Goal: Information Seeking & Learning: Learn about a topic

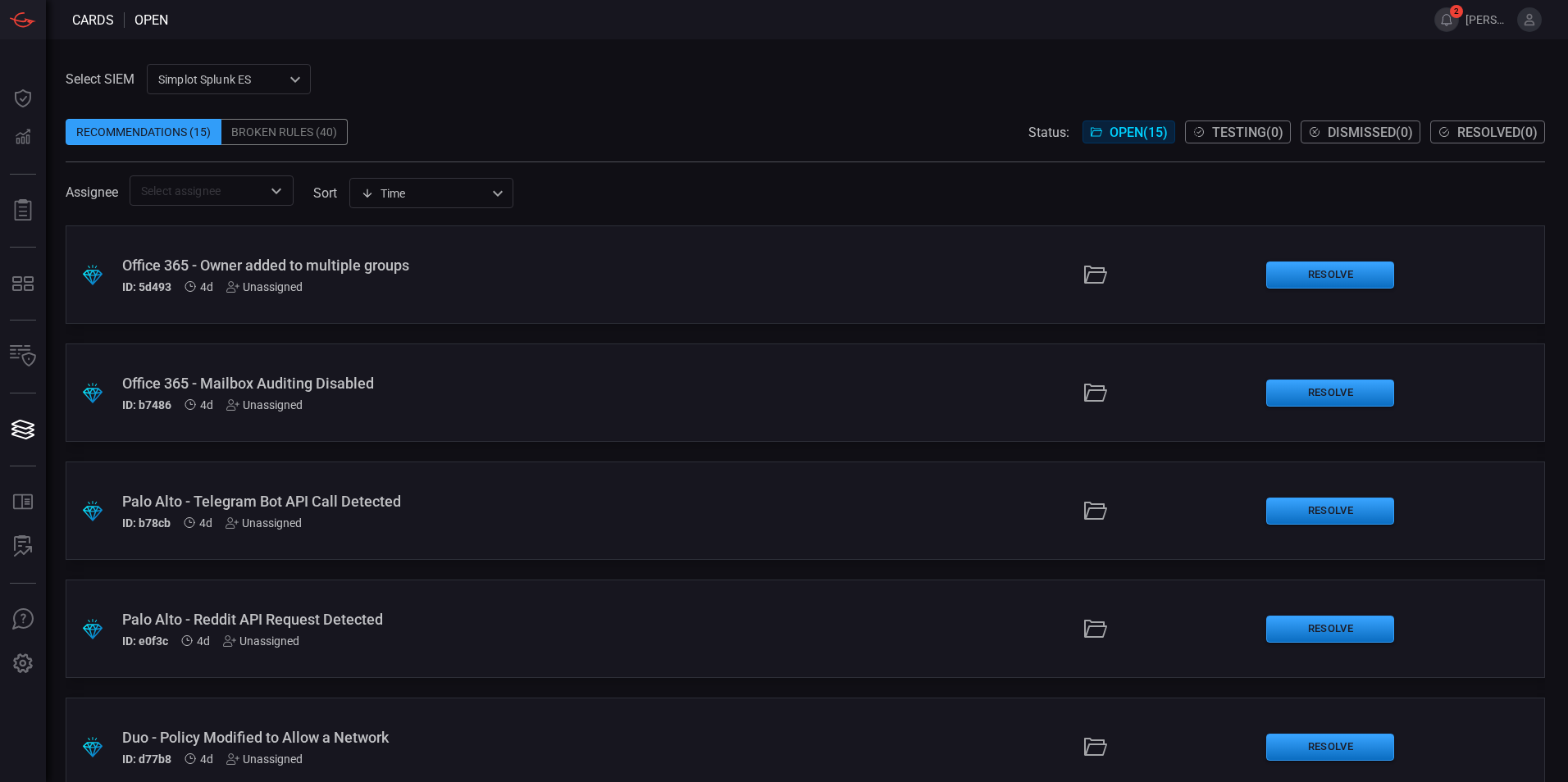
click at [1449, 22] on button "2" at bounding box center [1446, 20] width 24 height 24
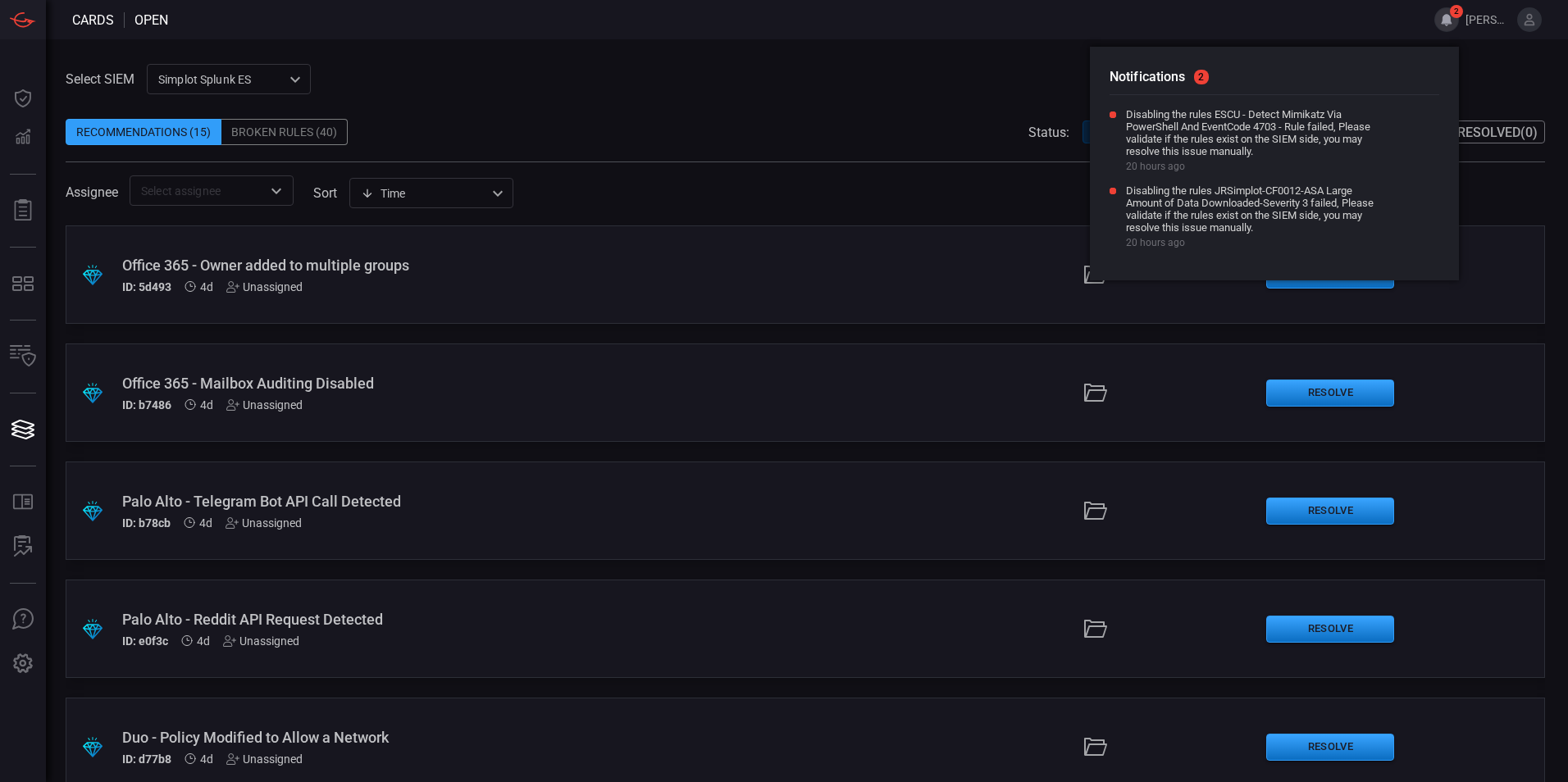
click at [1406, 105] on div "Notifications 2 Disabling the rules ESCU - Detect Mimikatz Via PowerShell And E…" at bounding box center [1274, 163] width 369 height 233
click at [1406, 114] on icon at bounding box center [1403, 114] width 12 height 12
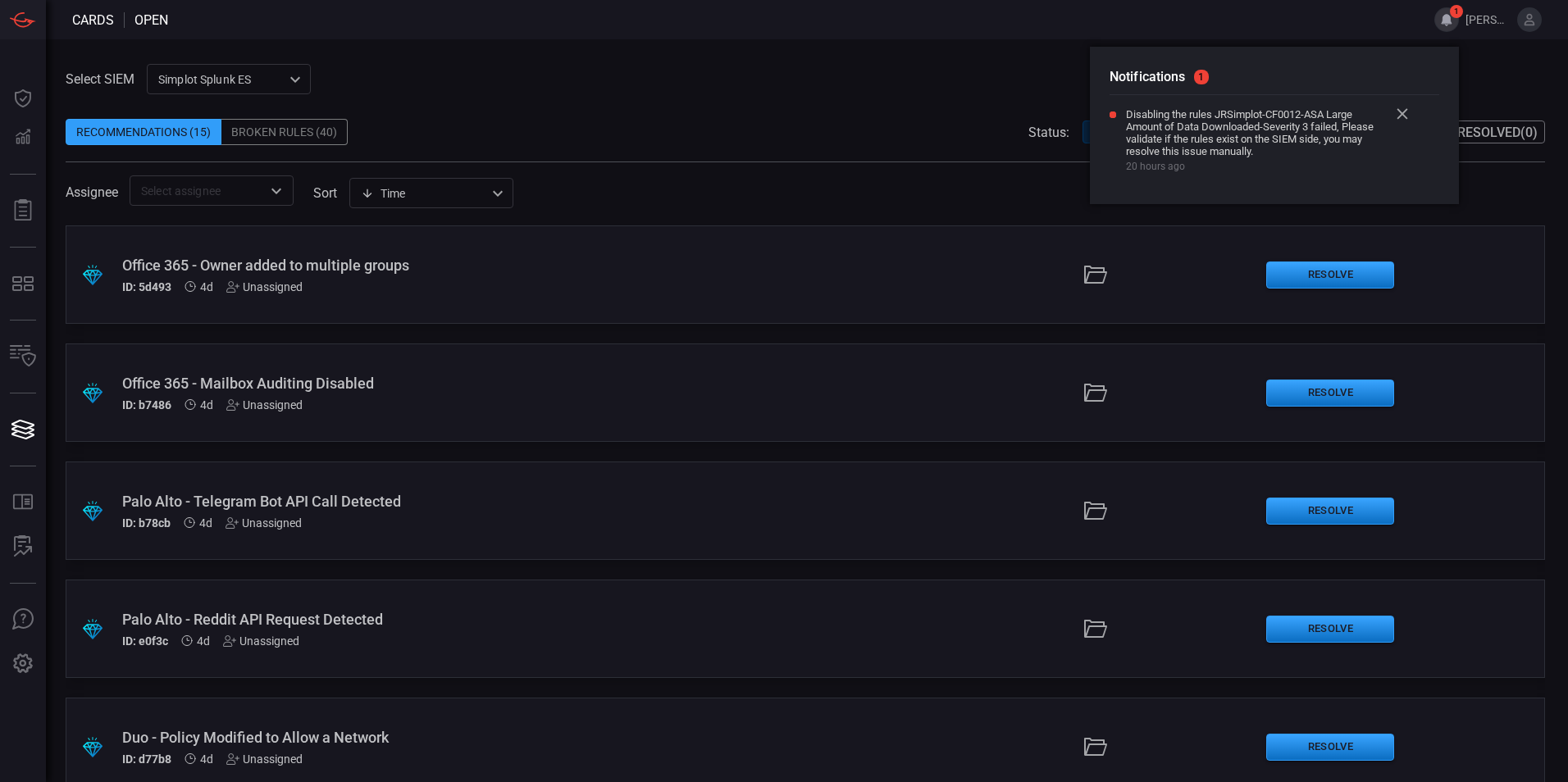
click at [1402, 115] on icon at bounding box center [1403, 114] width 12 height 12
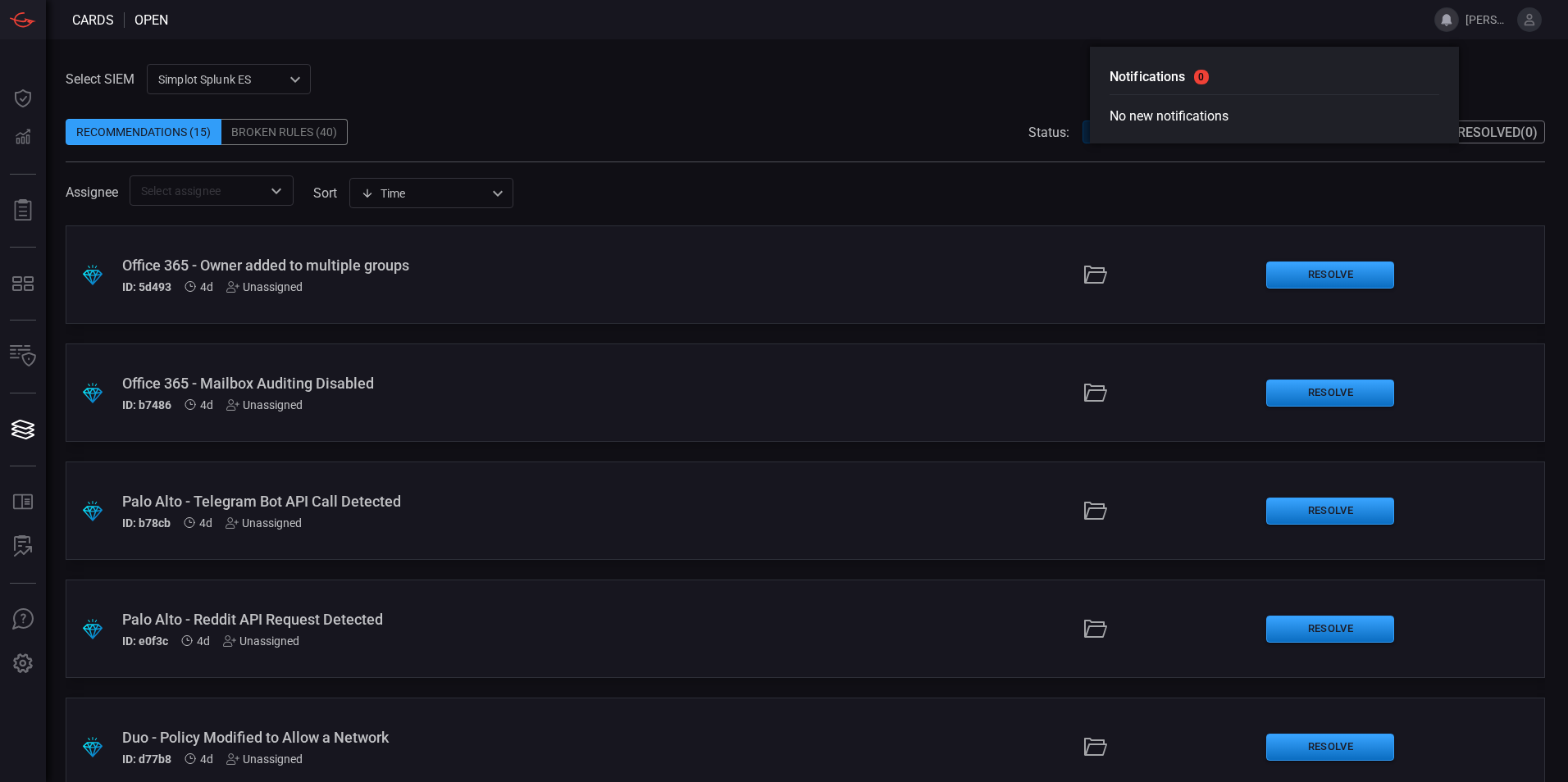
click at [752, 100] on span at bounding box center [805, 106] width 1479 height 24
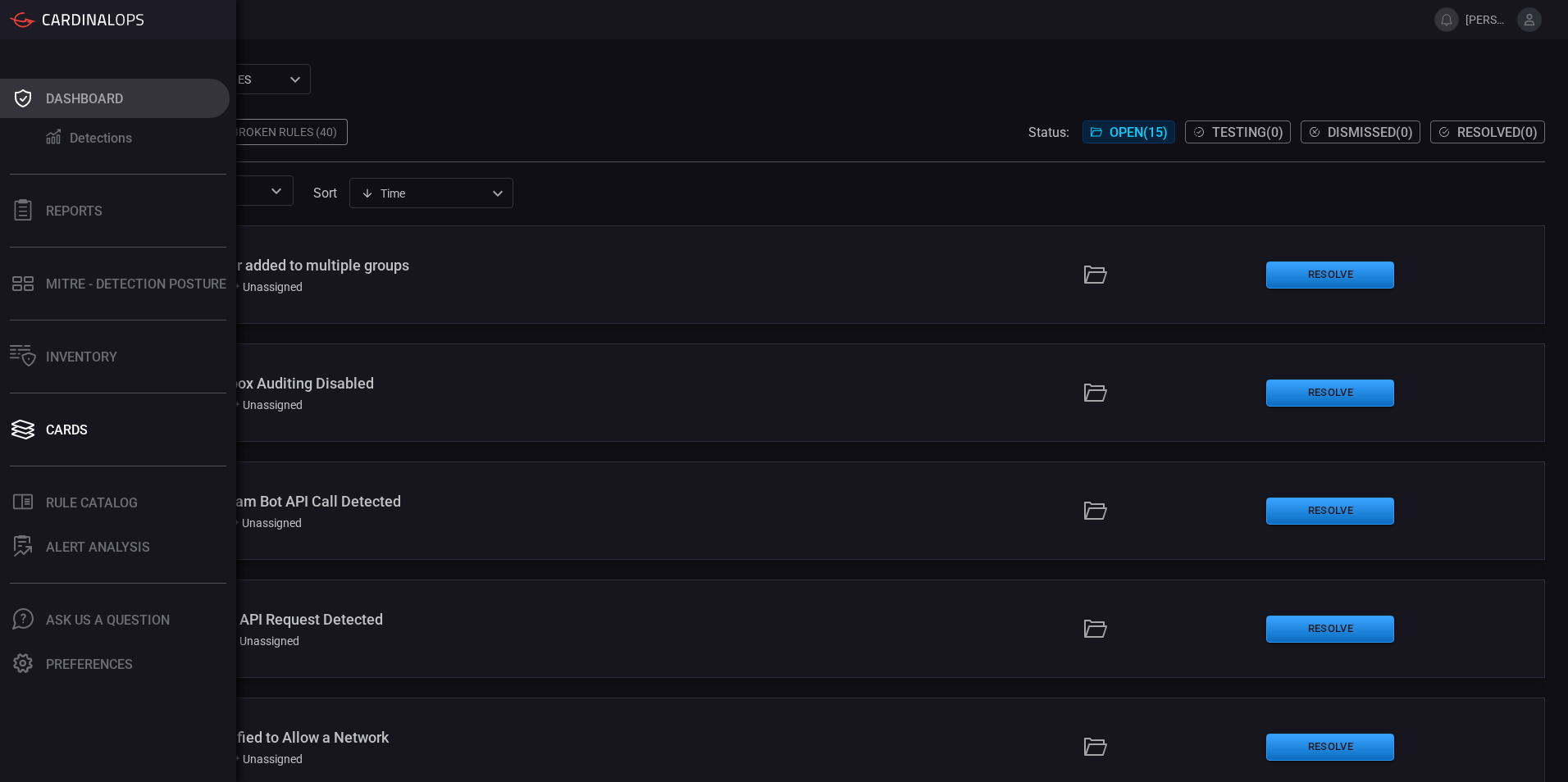
click at [74, 91] on div "Dashboard" at bounding box center [84, 99] width 77 height 16
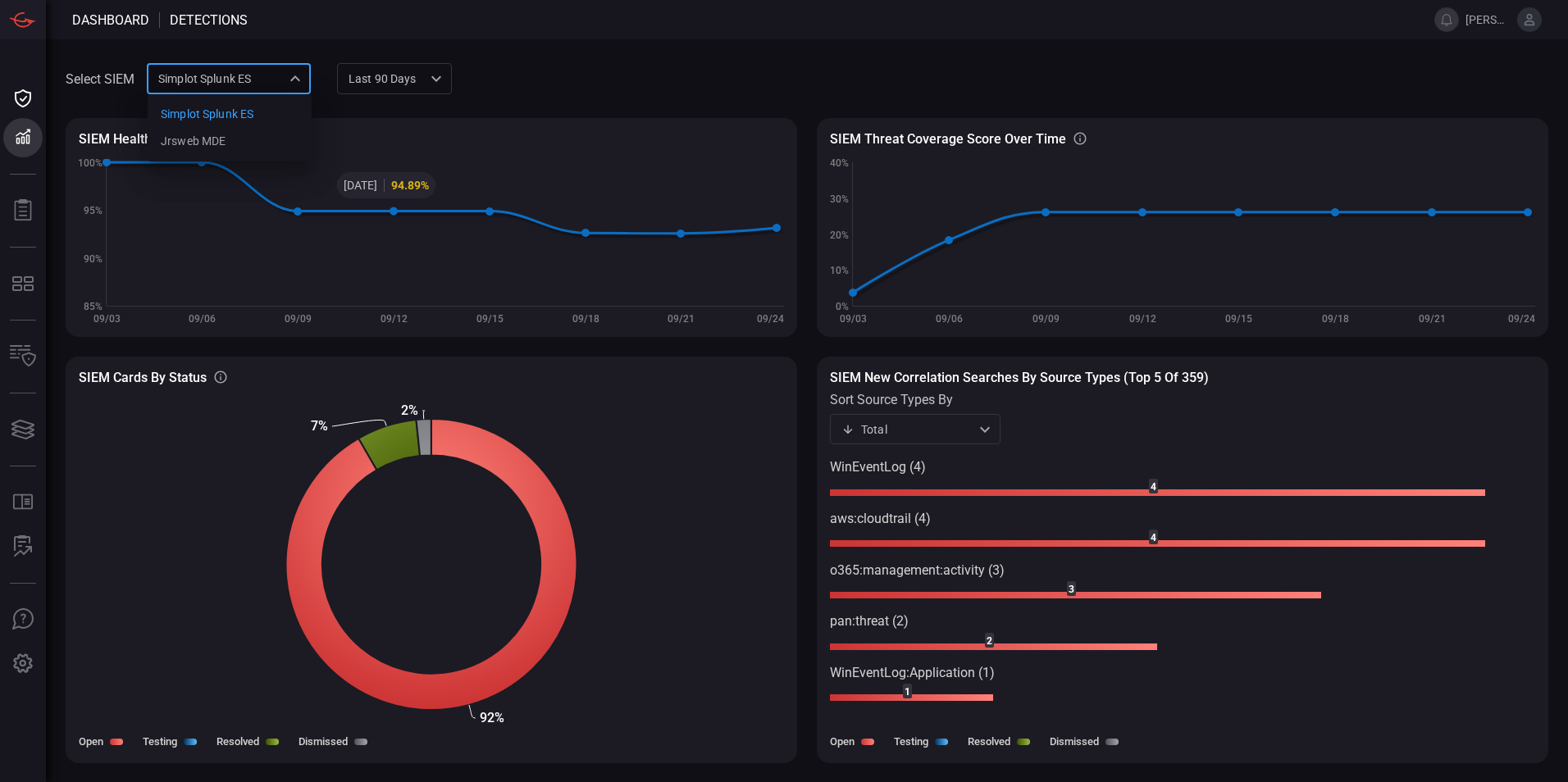
click at [295, 79] on div "Simplot Splunk ES 9280bf09-ba5f-4995-b6fb-90a154a1af4e Simplot Splunk ES jrsweb…" at bounding box center [228, 78] width 164 height 30
click at [212, 144] on div "jrsweb MDE" at bounding box center [193, 142] width 64 height 18
type input "7761154f-daee-453d-842e-205d1932d5ae"
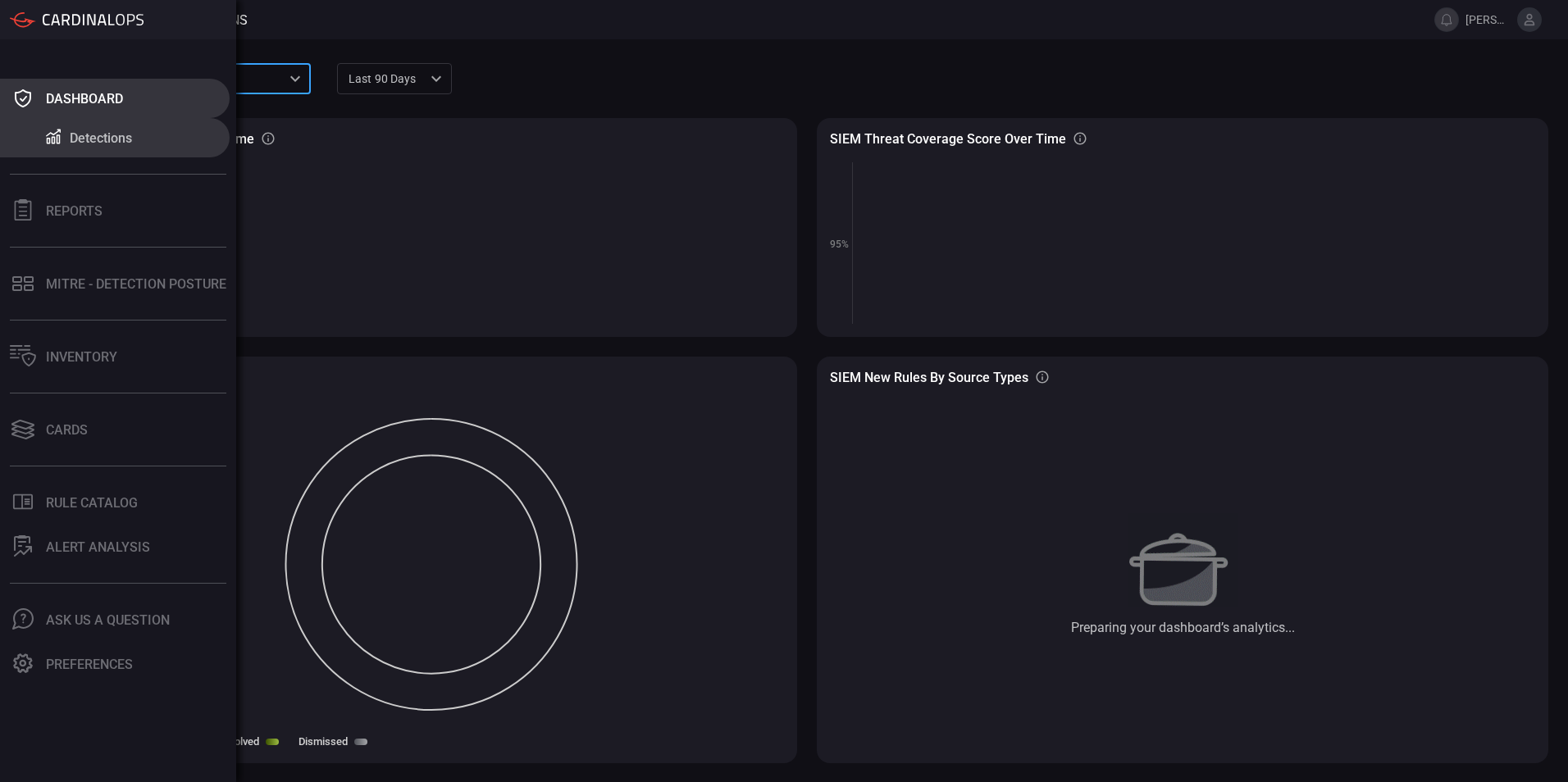
click at [74, 96] on div "Dashboard" at bounding box center [84, 99] width 77 height 16
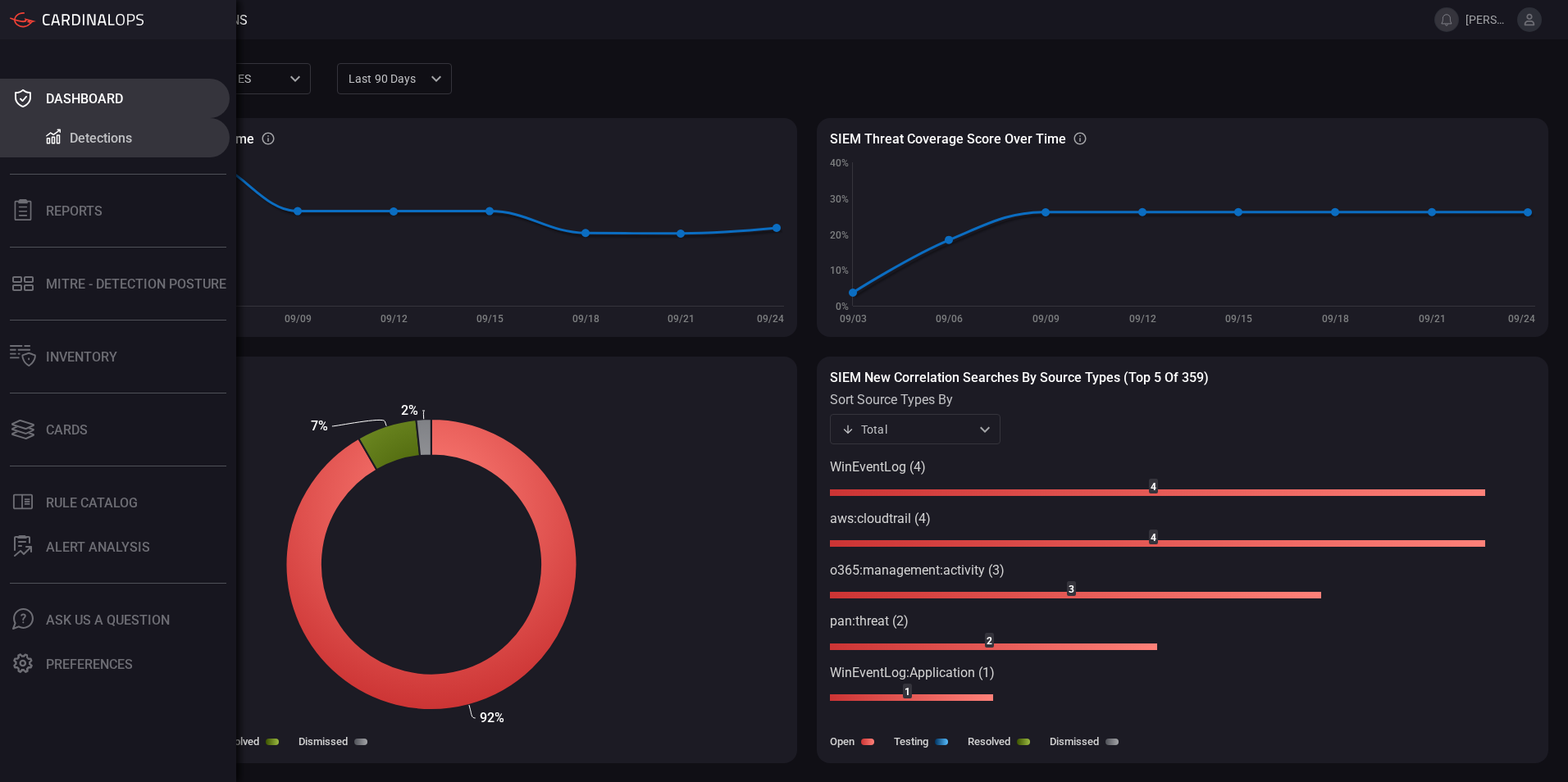
click at [115, 93] on div "Dashboard" at bounding box center [84, 99] width 77 height 16
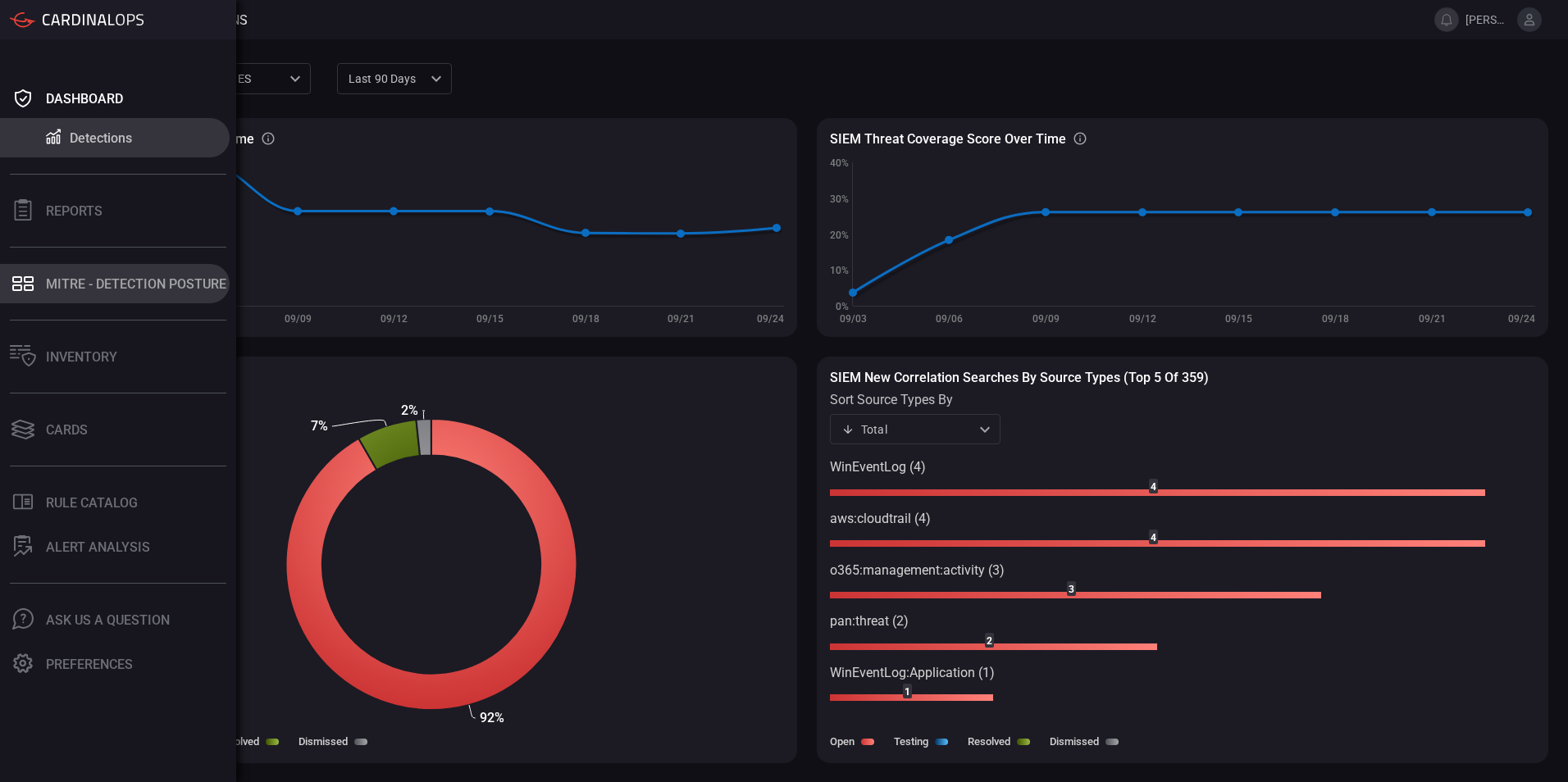
click at [95, 284] on div "MITRE - Detection Posture" at bounding box center [136, 284] width 181 height 16
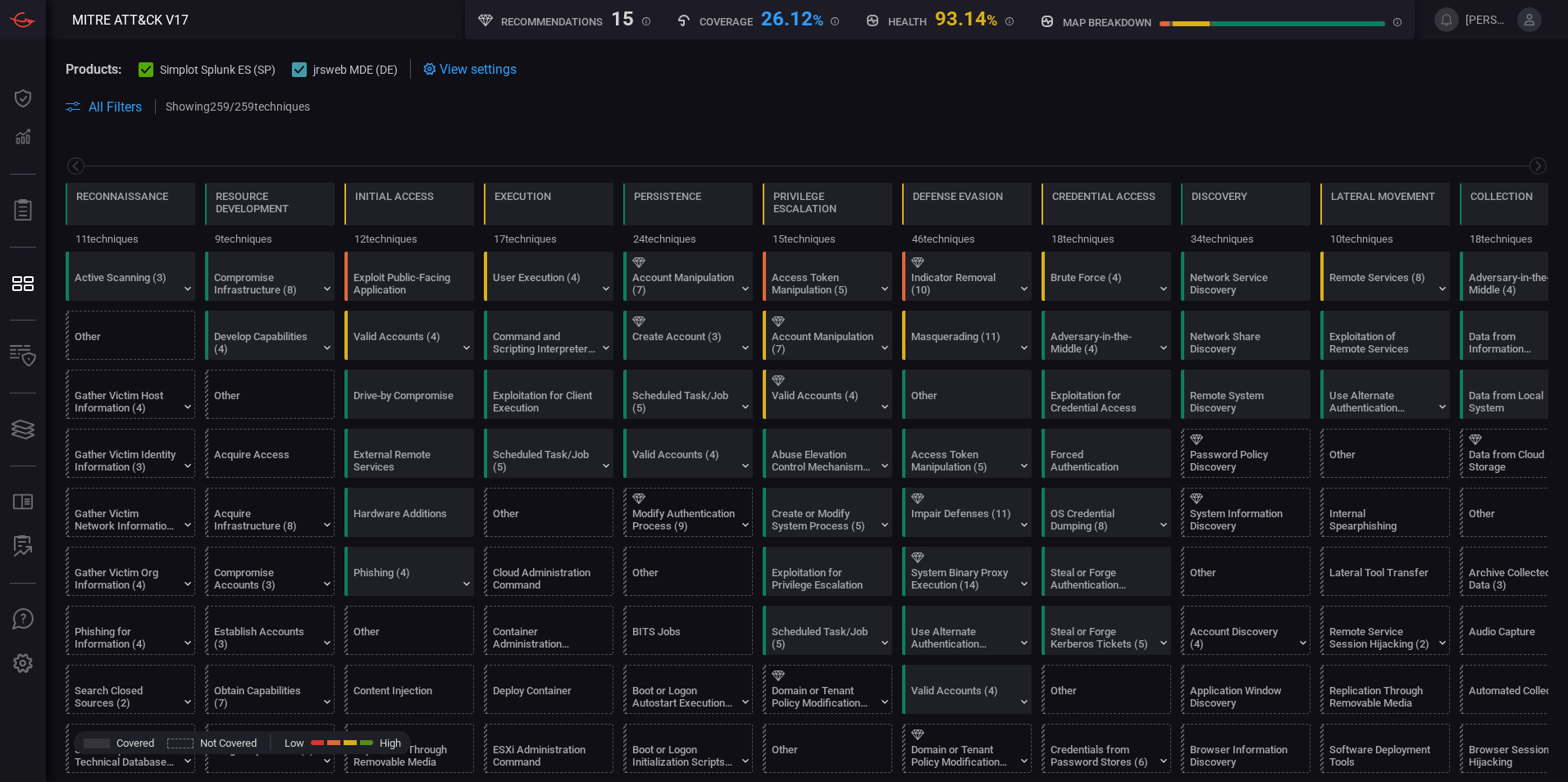
scroll to position [0, 215]
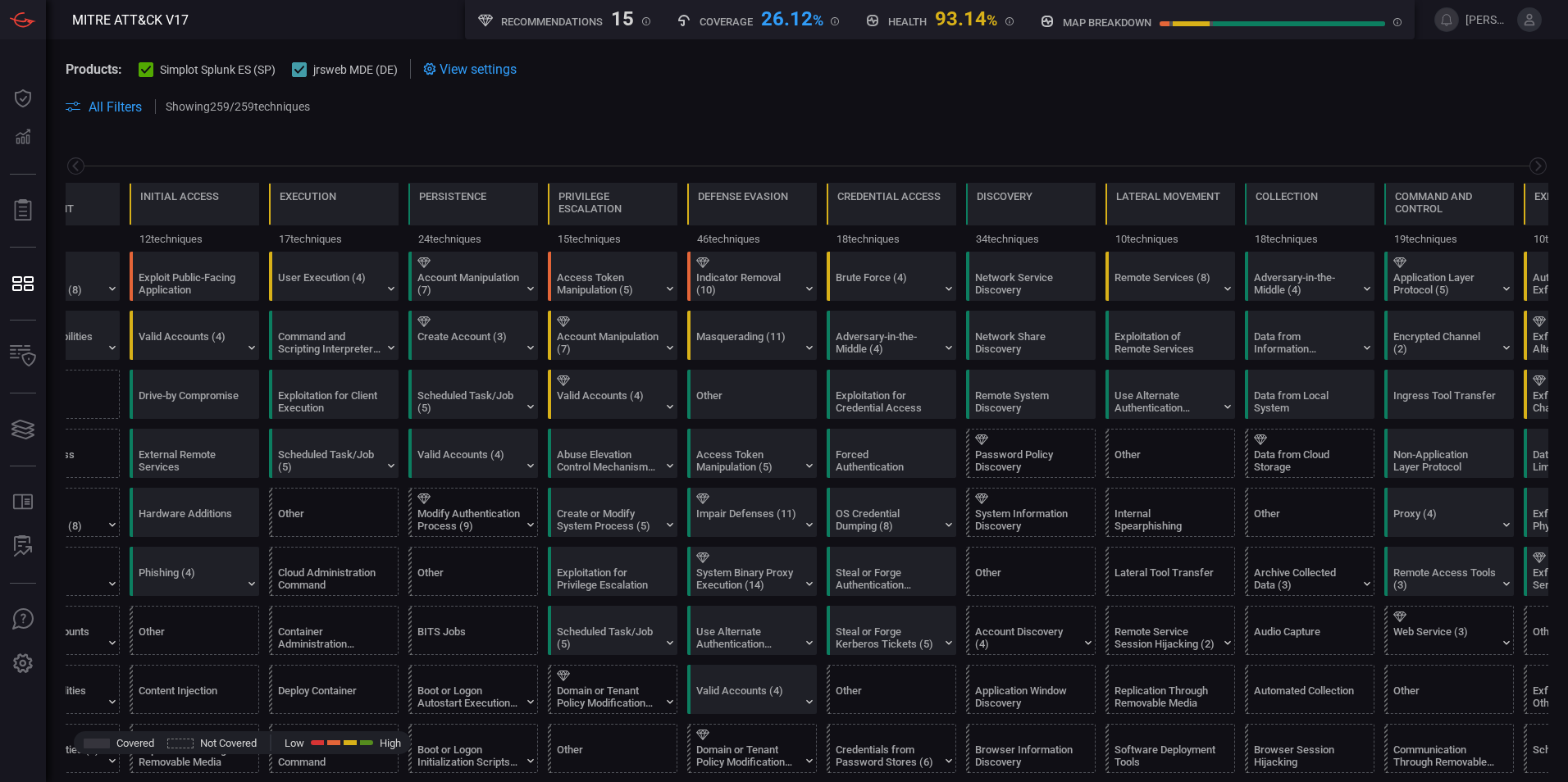
click at [1444, 100] on span at bounding box center [935, 106] width 1225 height 20
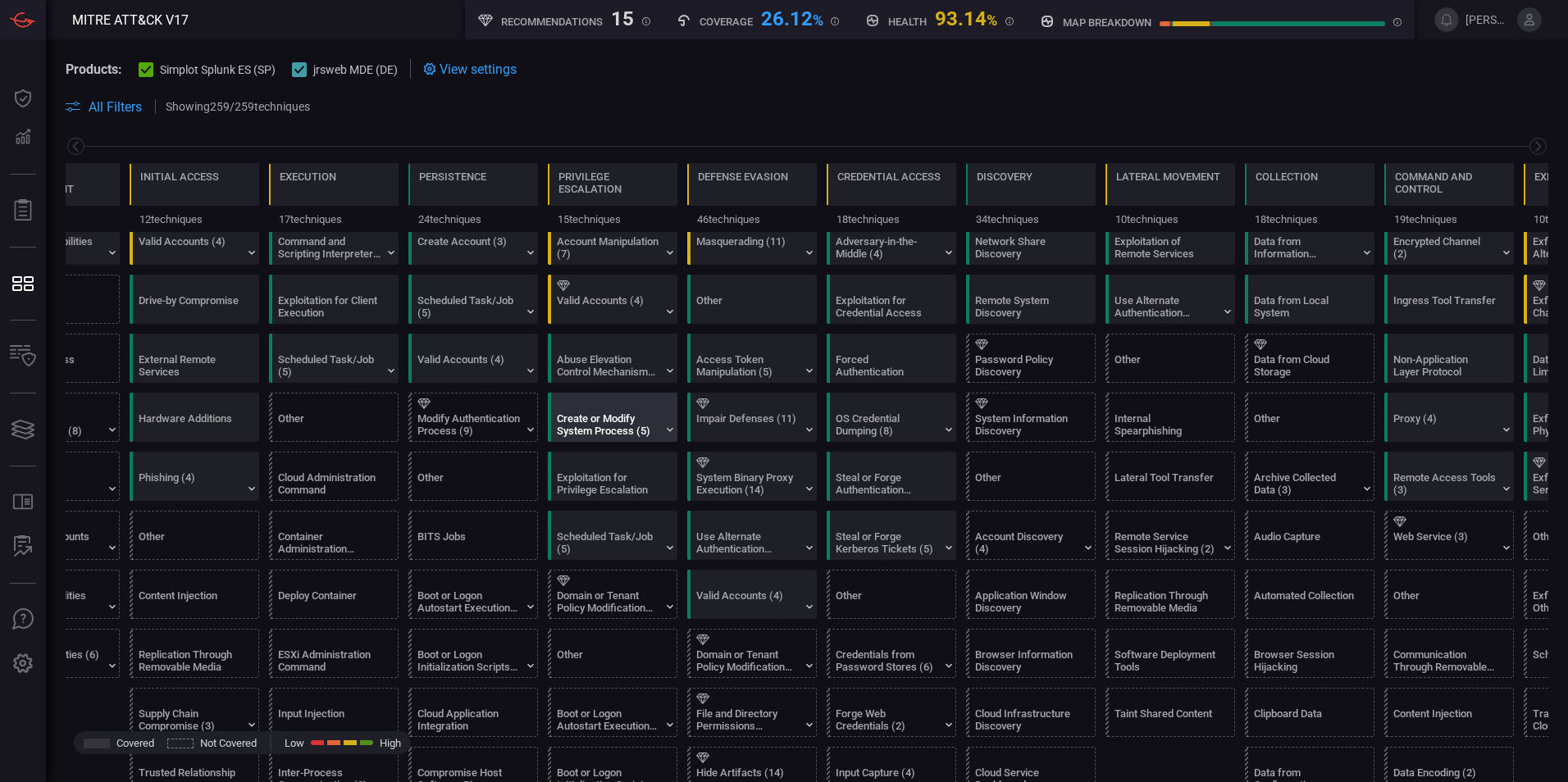
scroll to position [0, 0]
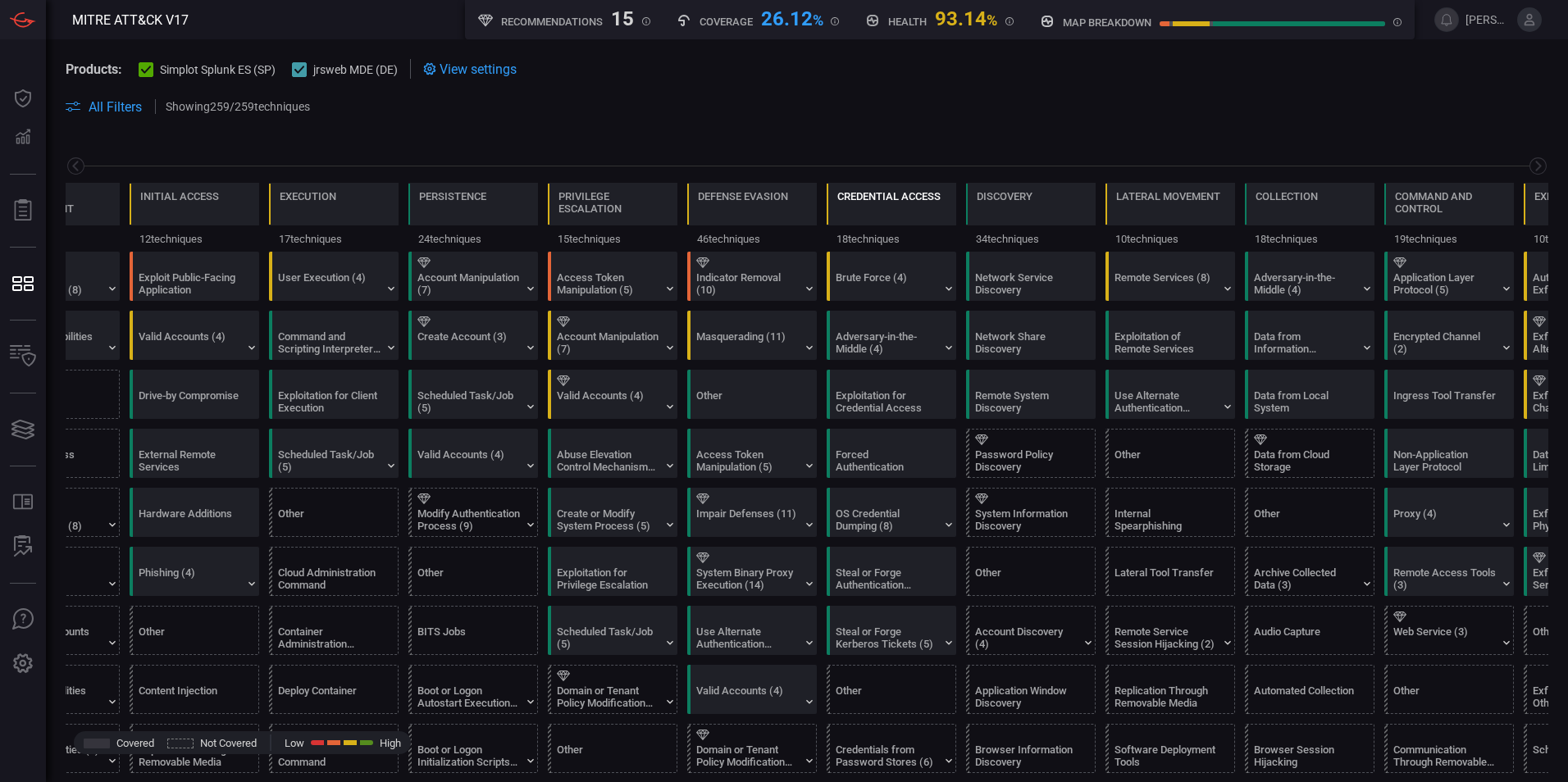
click at [889, 206] on div "Credential Access" at bounding box center [889, 207] width 103 height 34
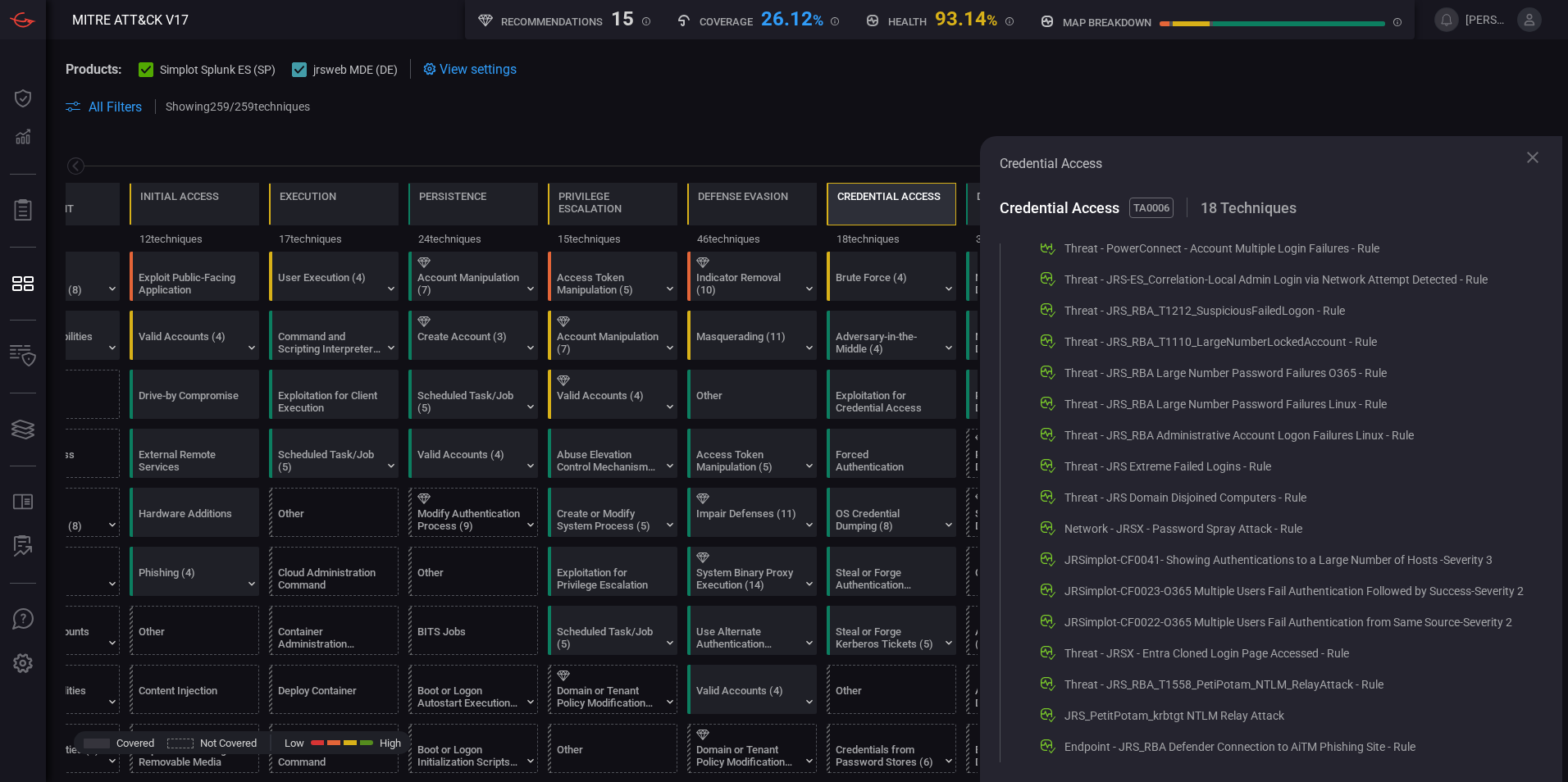
scroll to position [656, 0]
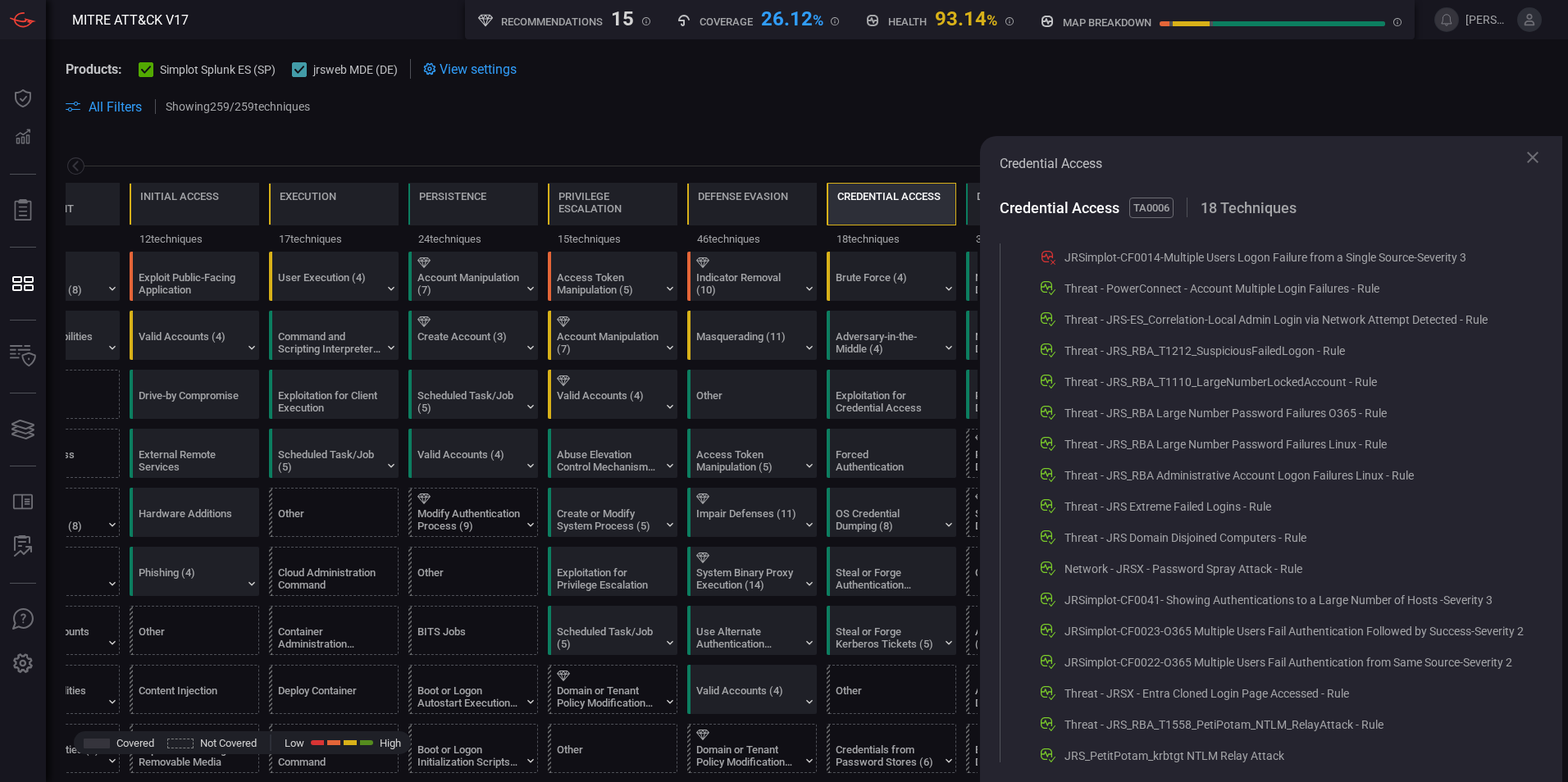
click at [1536, 152] on icon at bounding box center [1533, 157] width 20 height 20
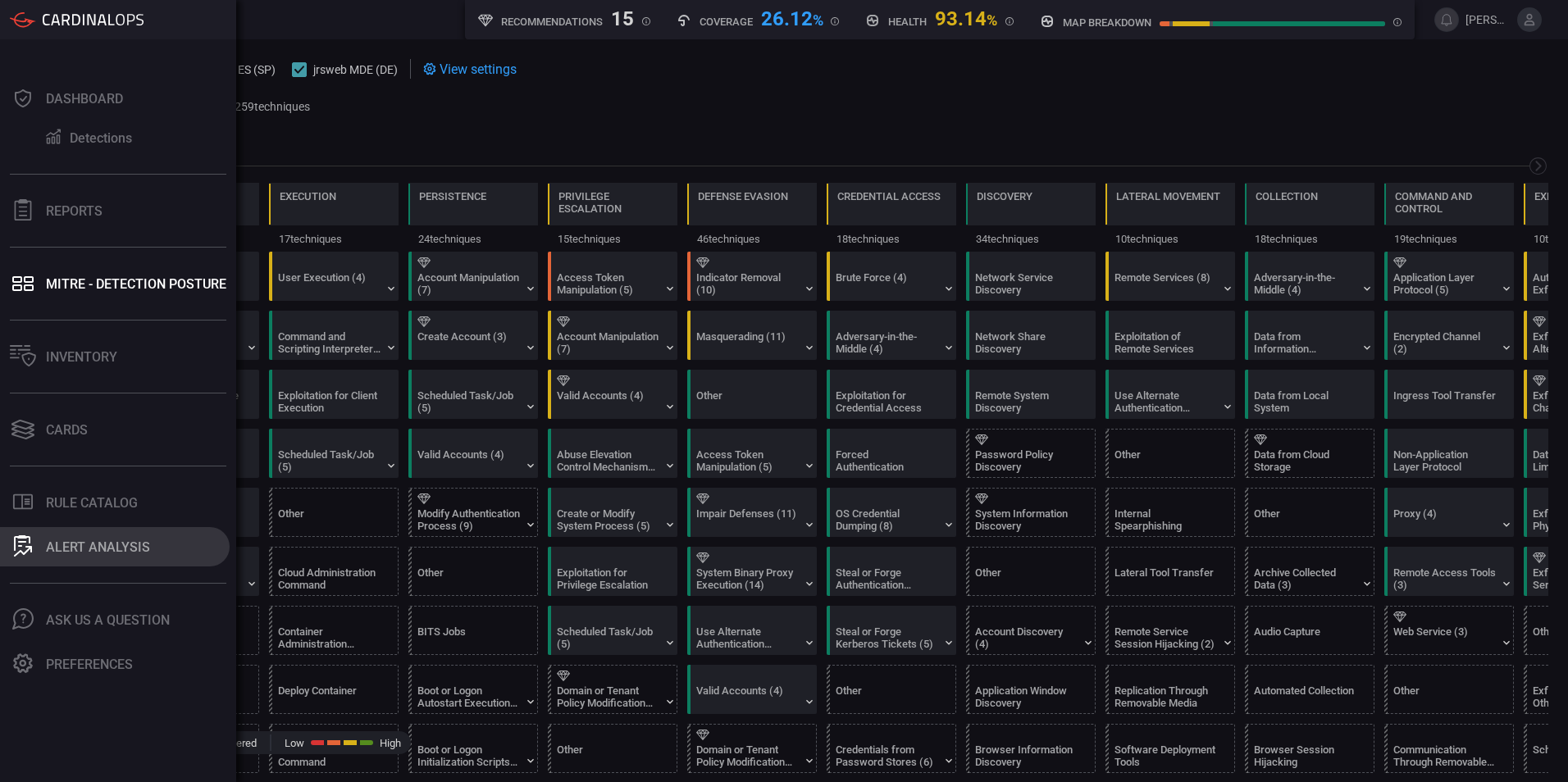
drag, startPoint x: 88, startPoint y: 546, endPoint x: 98, endPoint y: 538, distance: 12.8
click at [88, 546] on div "ALERT ANALYSIS" at bounding box center [98, 548] width 104 height 16
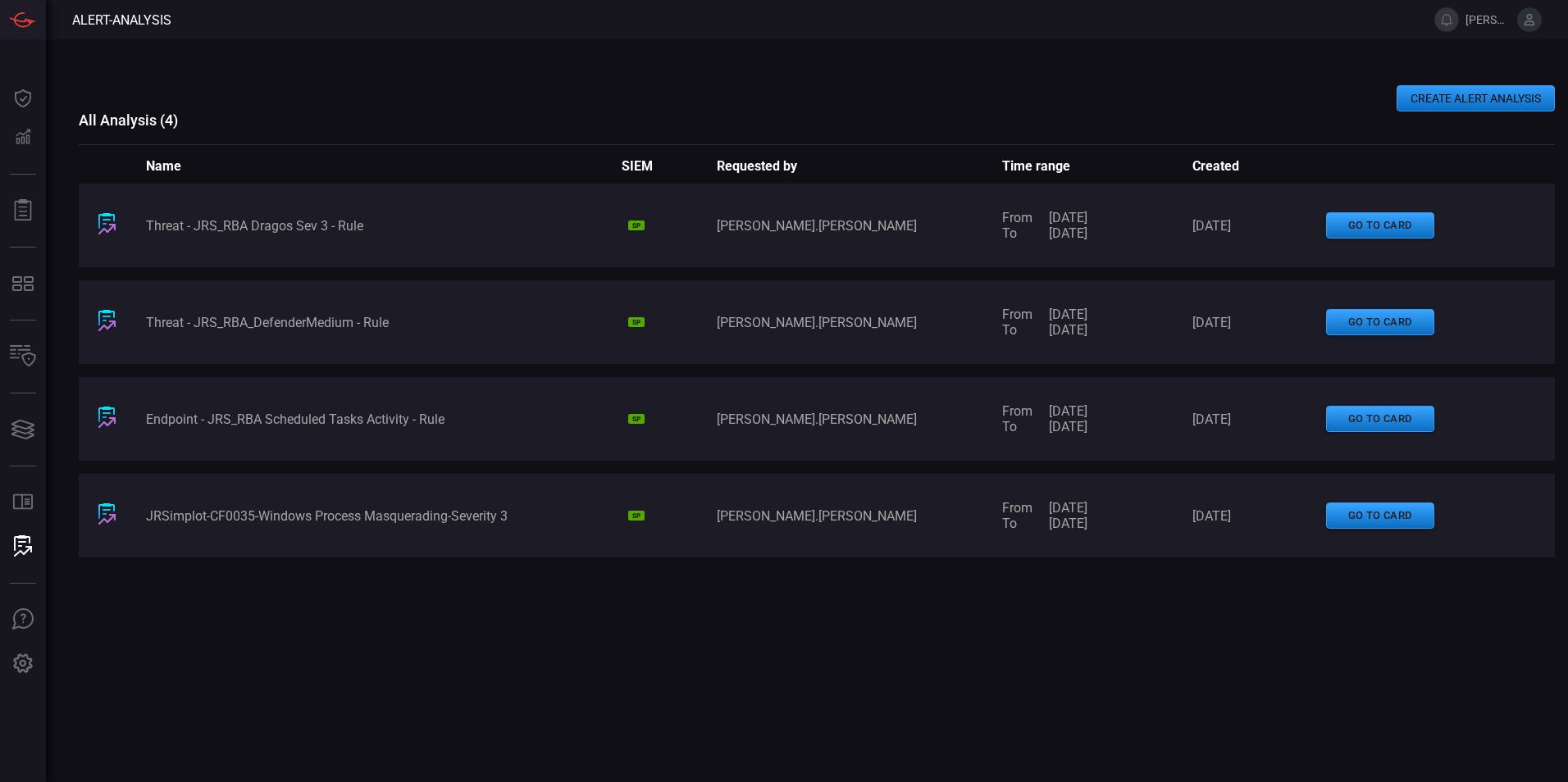
click at [1470, 102] on button "CREATE ALERT ANALYSIS" at bounding box center [1476, 98] width 158 height 26
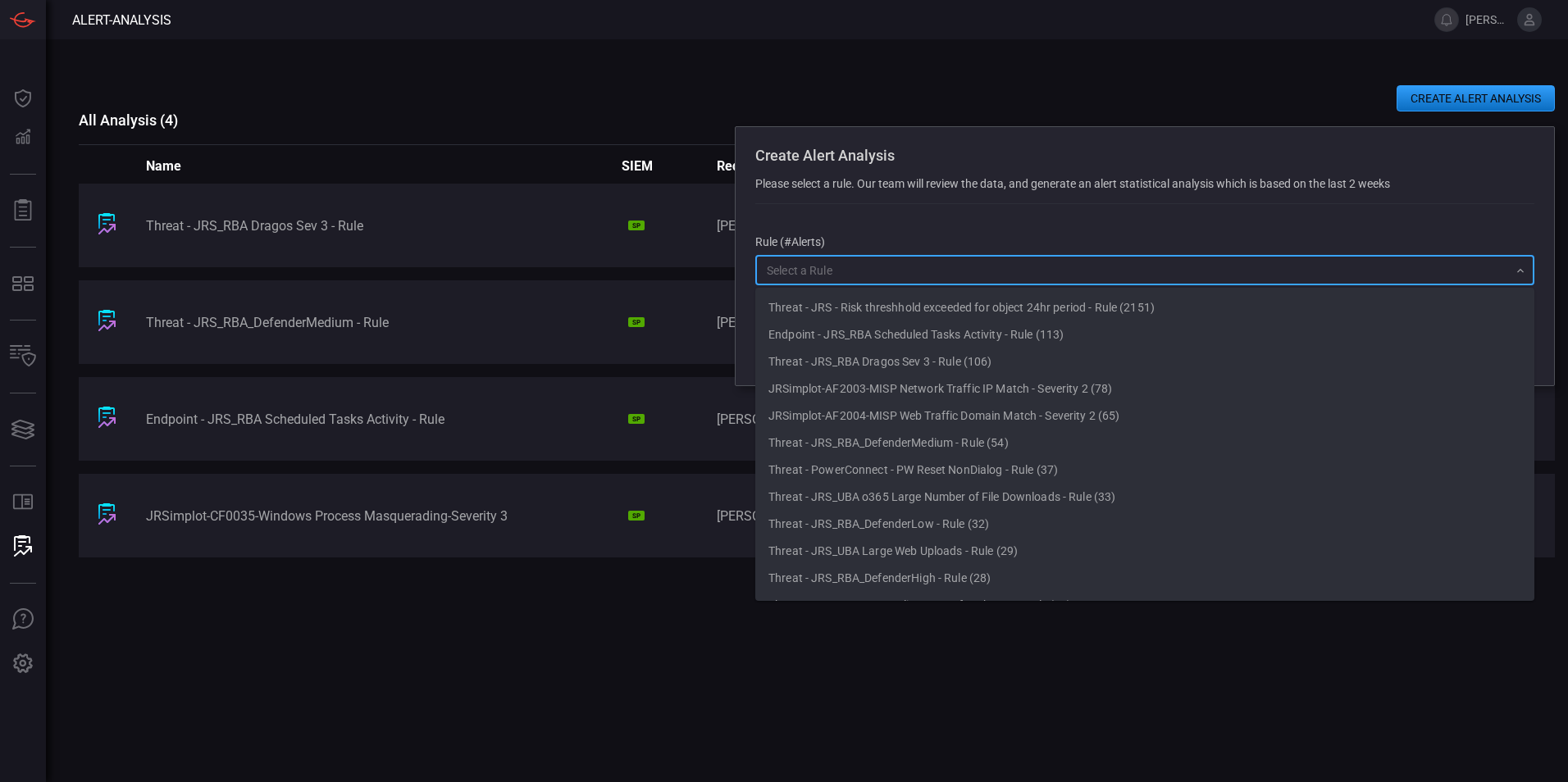
click at [878, 280] on input "text" at bounding box center [1132, 269] width 742 height 21
click at [680, 69] on div "CREATE ALERT ANALYSIS Create Alert Analysis Please select a rule. Our team will…" at bounding box center [817, 410] width 1476 height 743
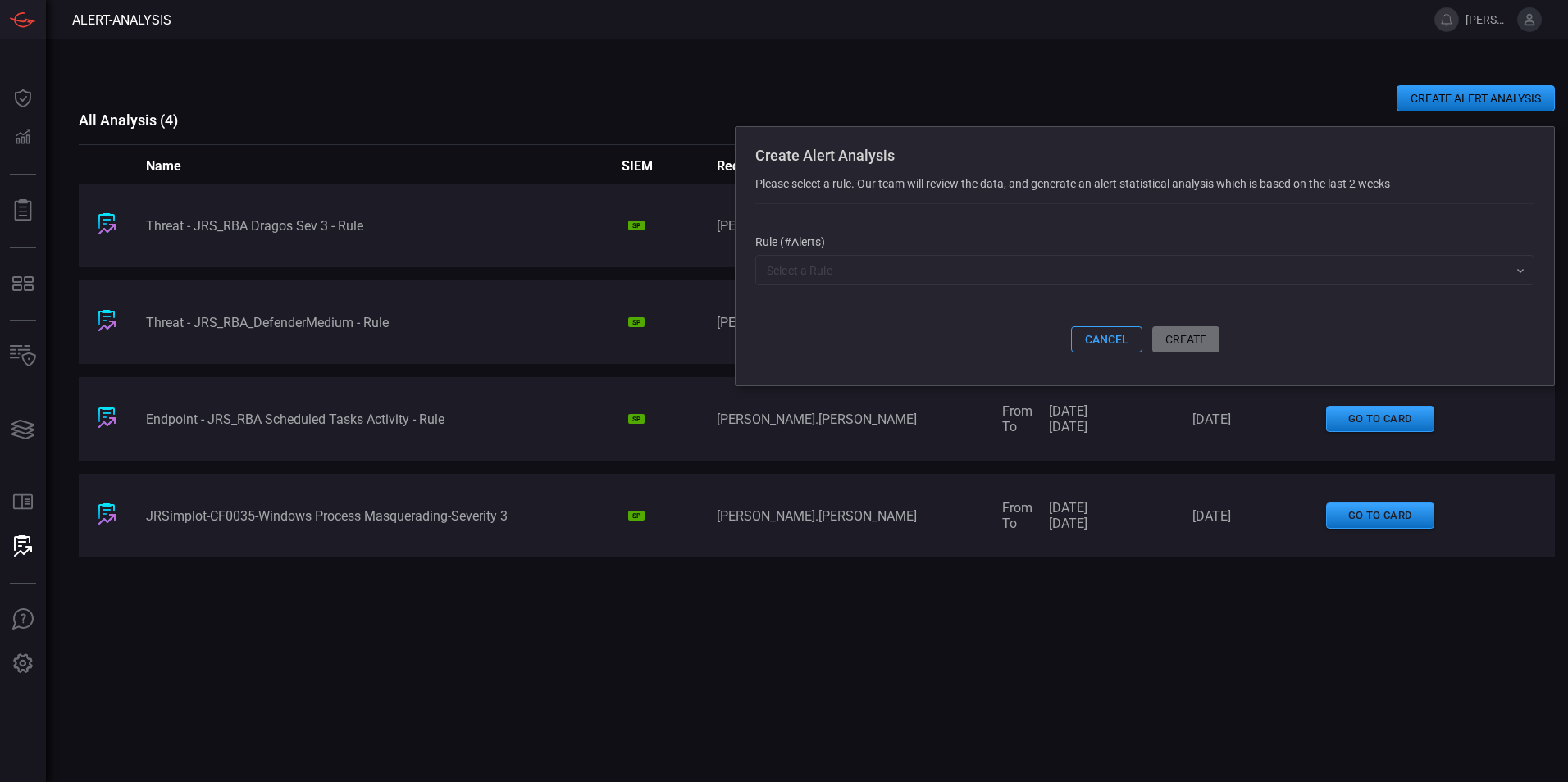
click at [1084, 345] on button "cancel" at bounding box center [1106, 339] width 71 height 26
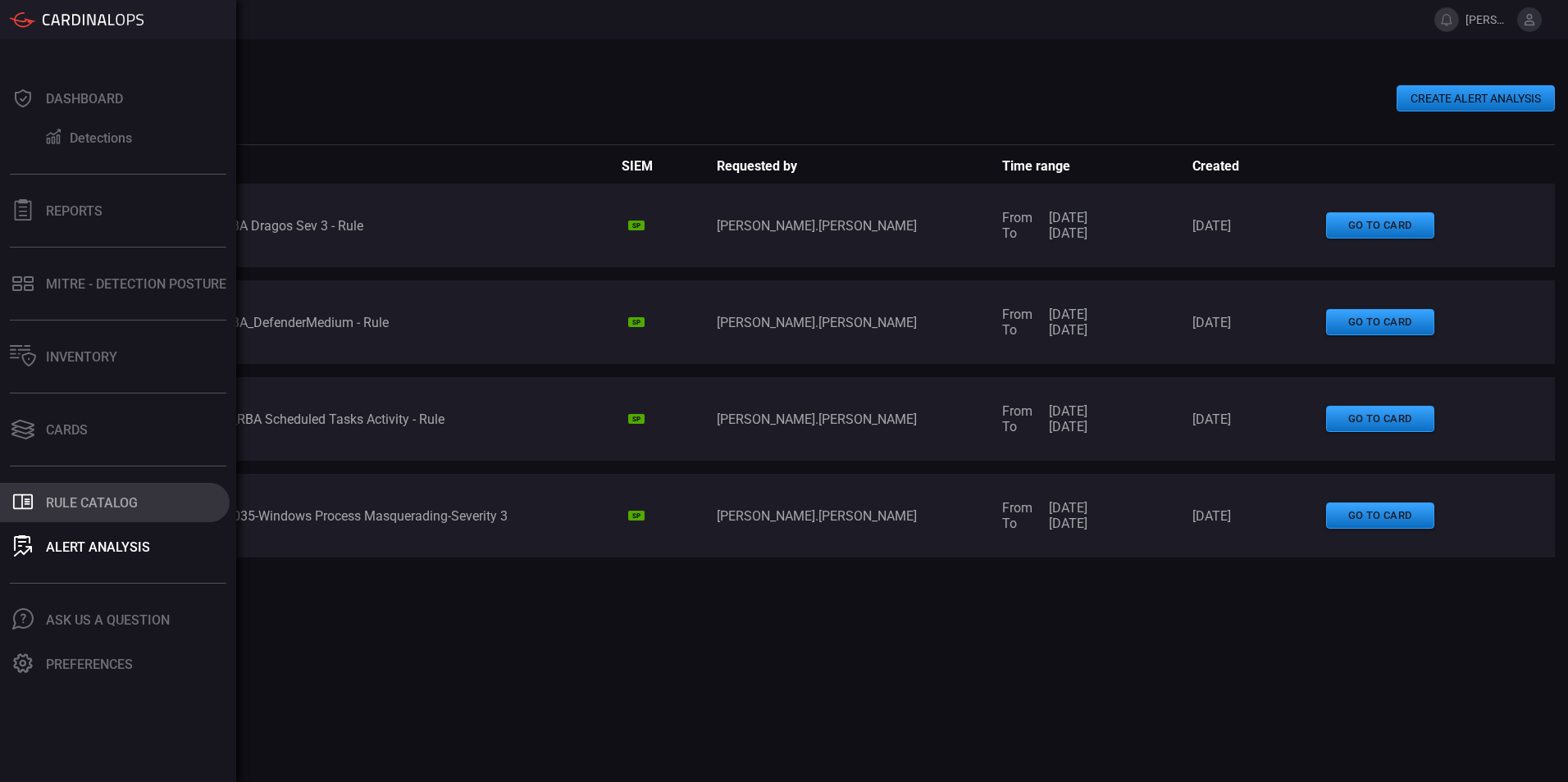
click at [74, 500] on div "Rule Catalog" at bounding box center [92, 503] width 92 height 16
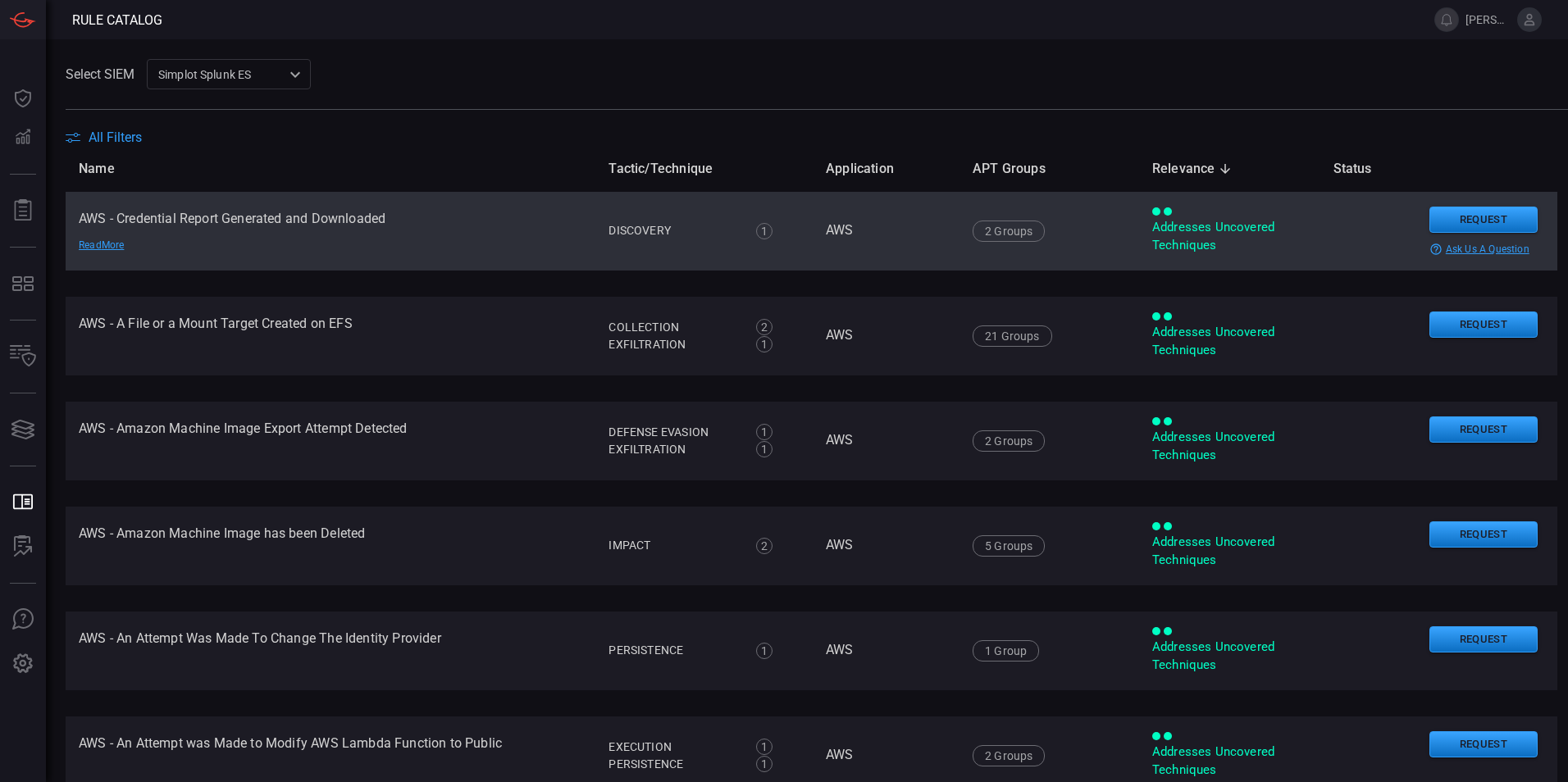
click at [167, 216] on td "AWS - Credential Report Generated and Downloaded Read More" at bounding box center [330, 231] width 530 height 79
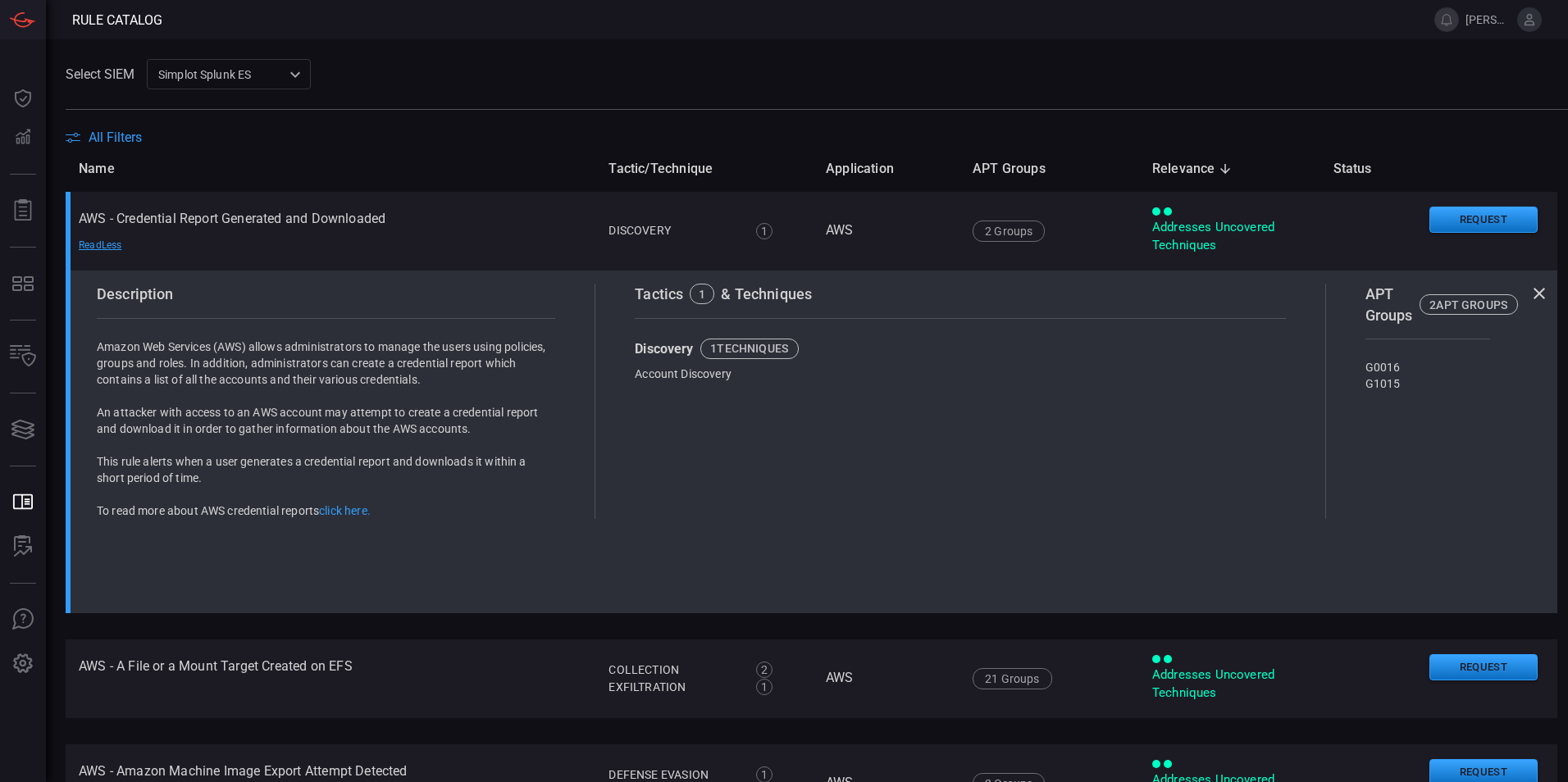
click at [604, 68] on div "Select SIEM Simplot Splunk ES 9280bf09-ba5f-4995-b6fb-90a154a1af4e ​" at bounding box center [816, 73] width 1503 height 30
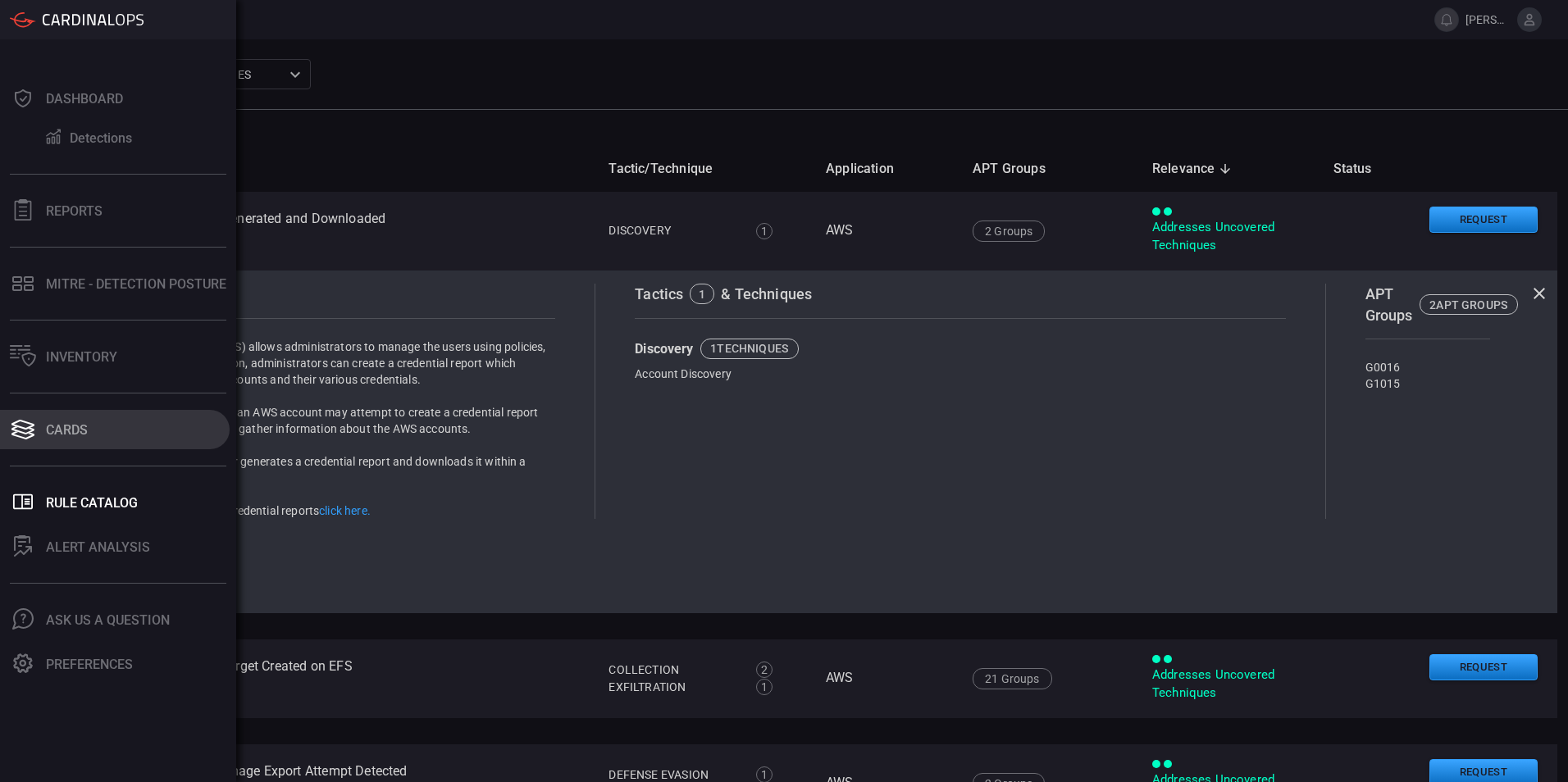
click at [71, 438] on button "Cards" at bounding box center [114, 430] width 229 height 39
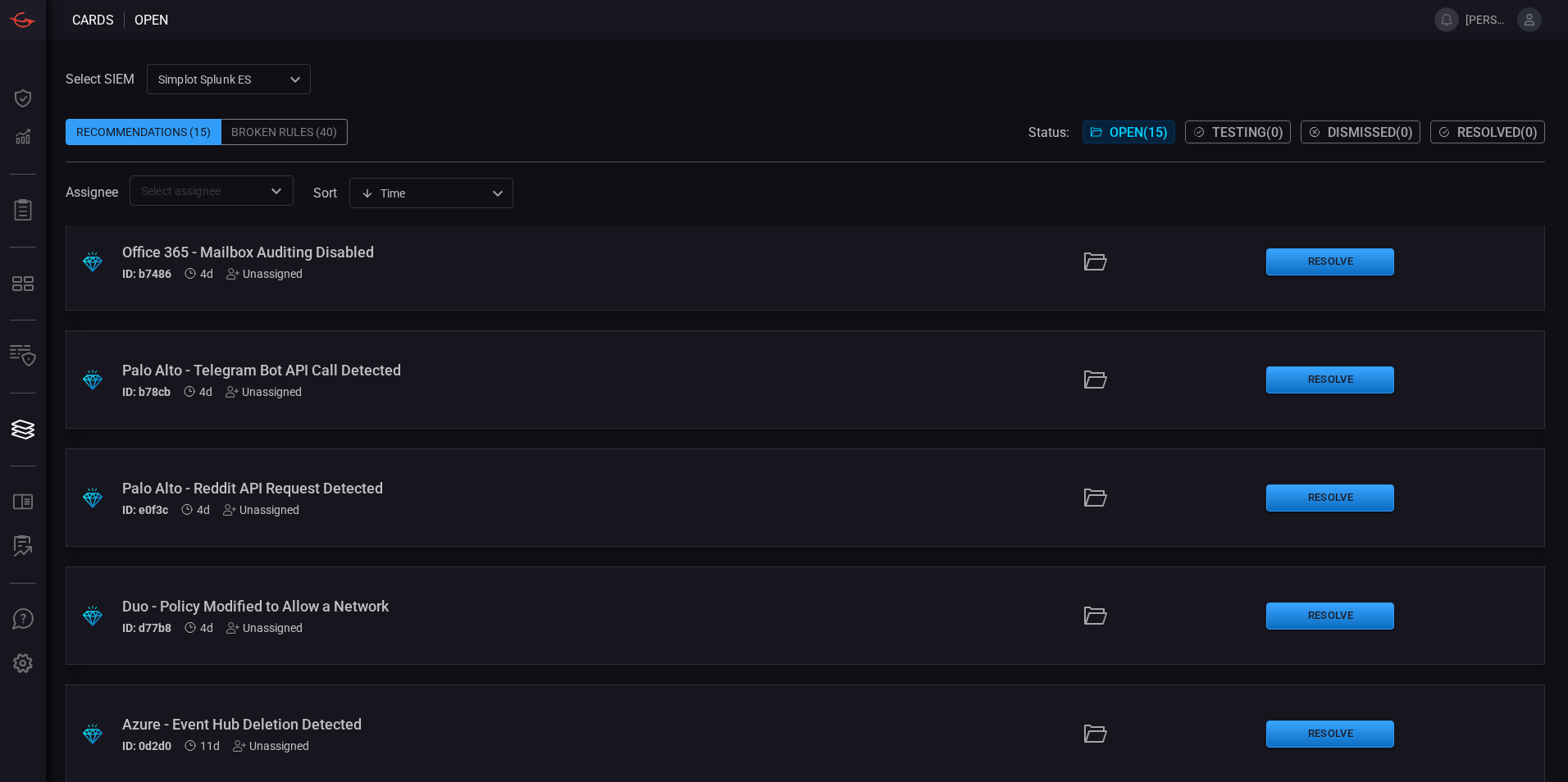
scroll to position [82, 0]
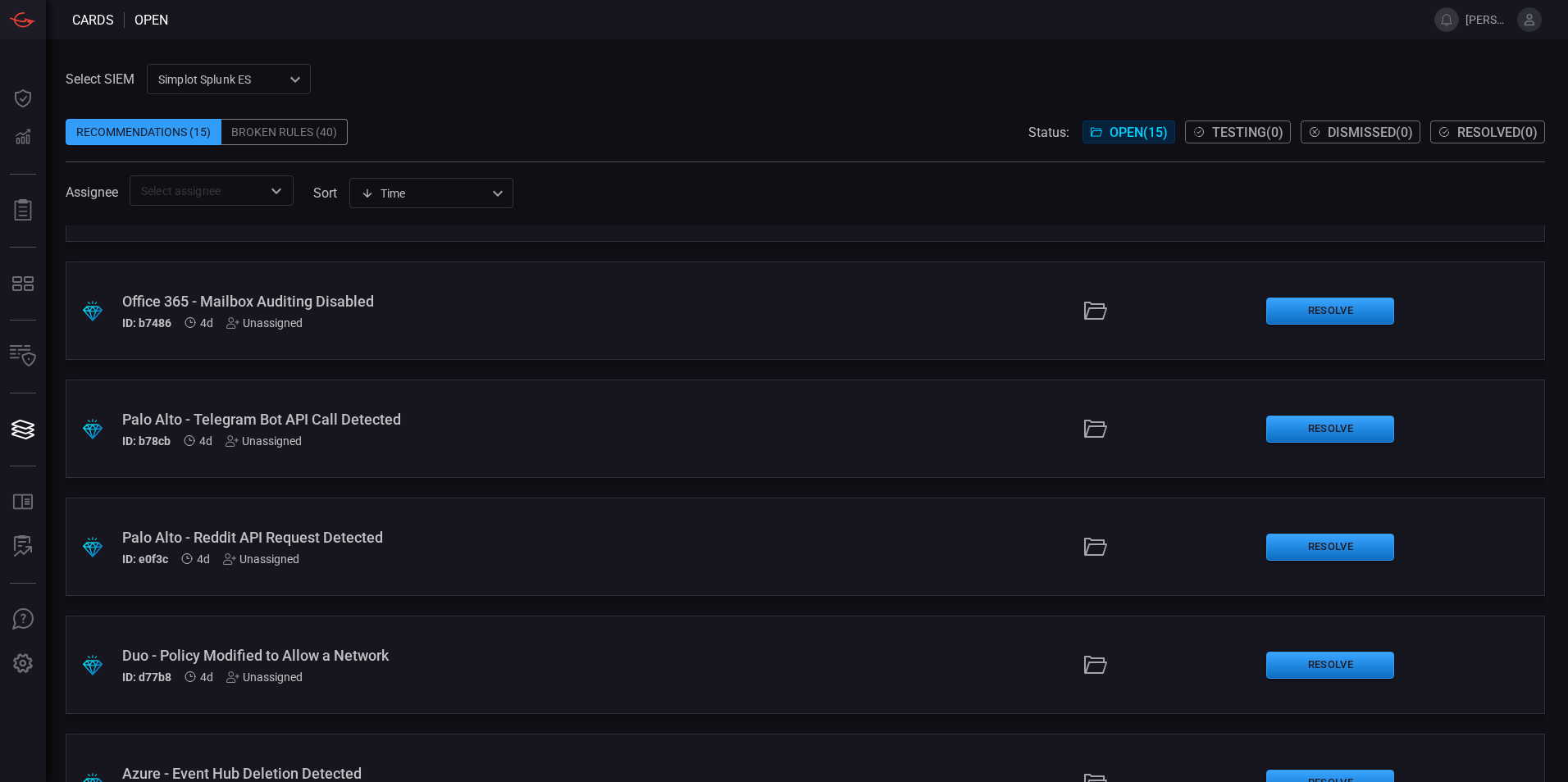
click at [284, 417] on div "Palo Alto - Telegram Bot API Call Detected" at bounding box center [381, 420] width 517 height 18
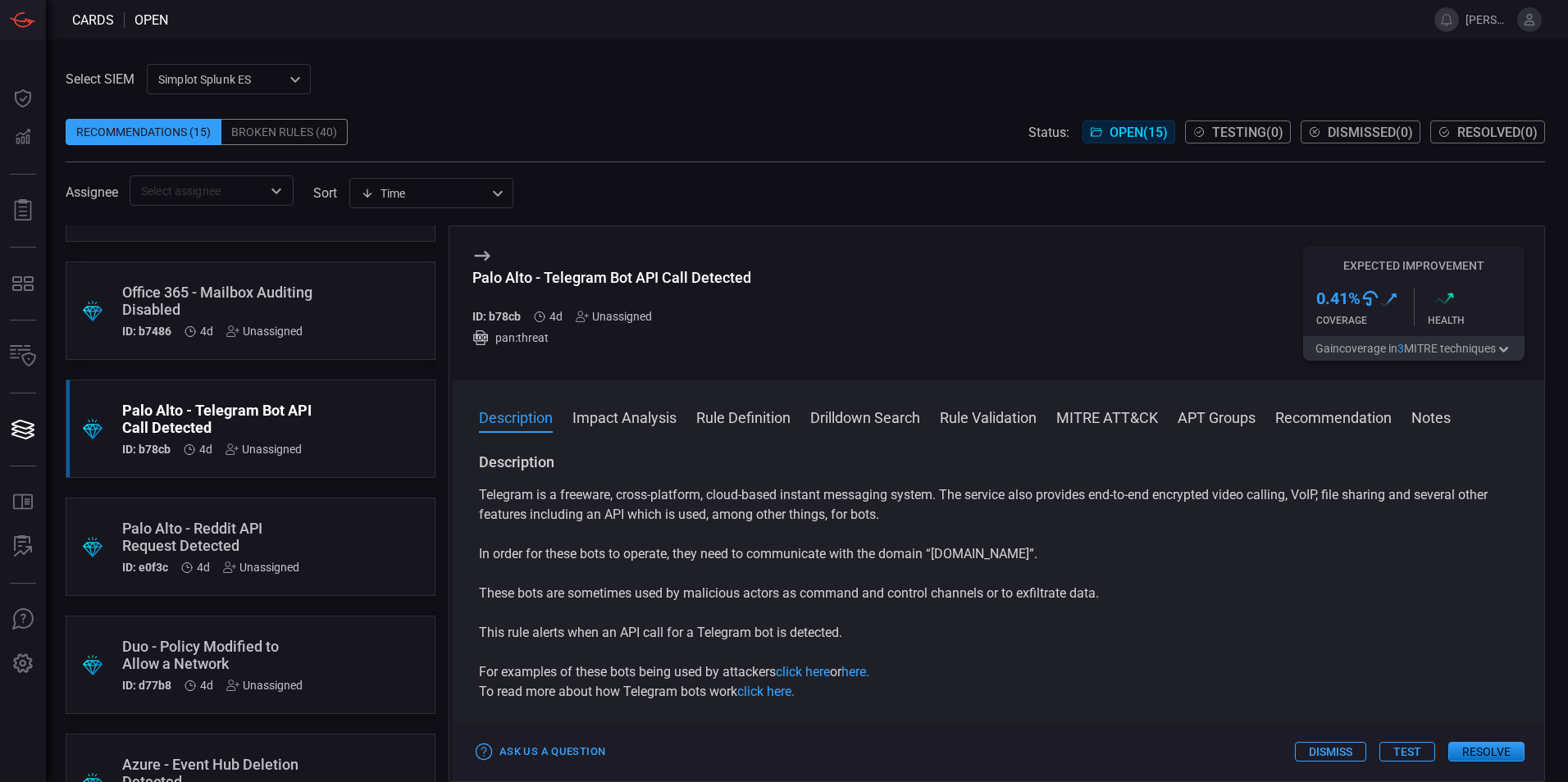
click at [282, 130] on div "Broken Rules (40)" at bounding box center [284, 132] width 126 height 26
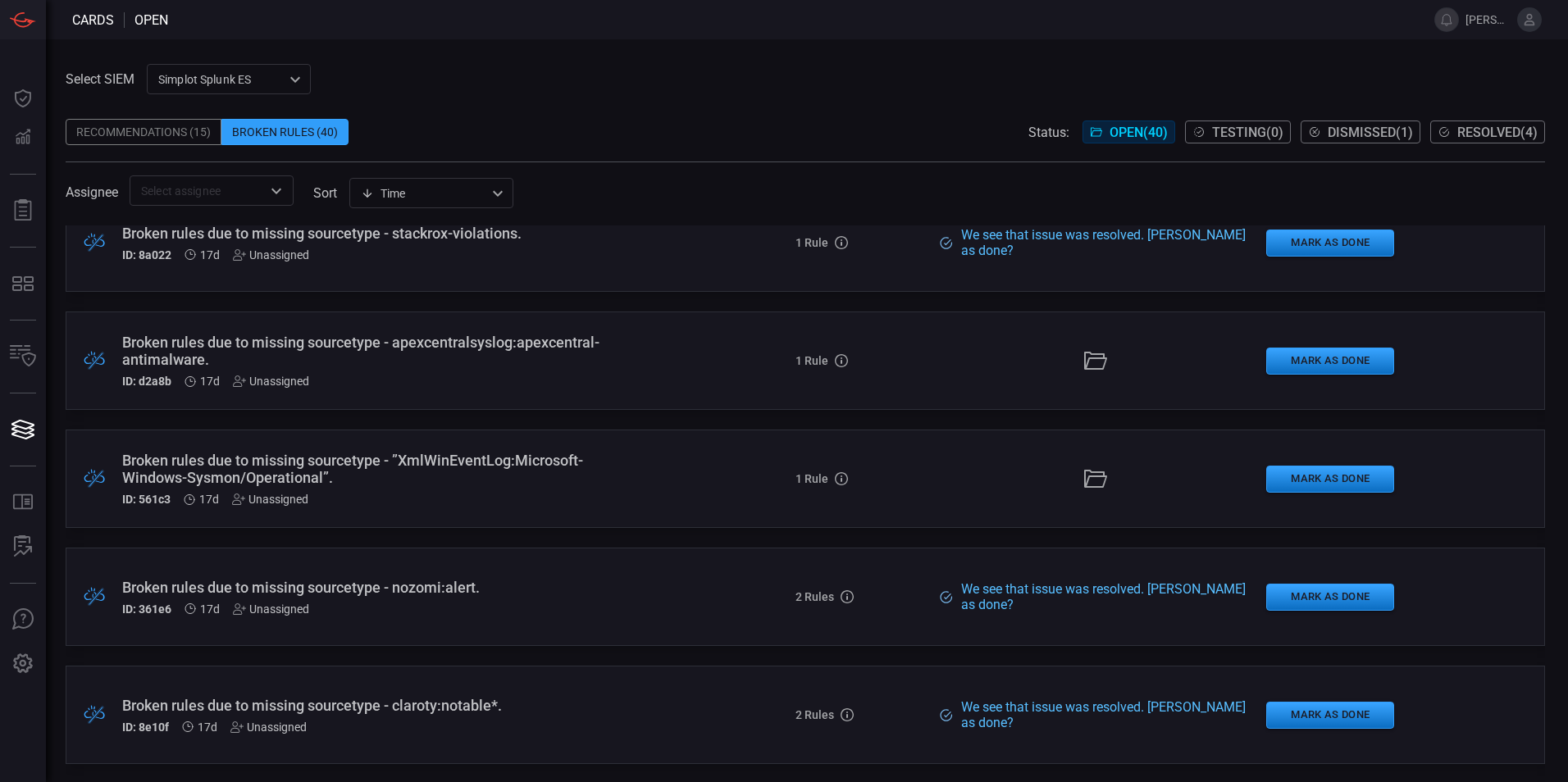
scroll to position [4167, 0]
